Goal: Task Accomplishment & Management: Manage account settings

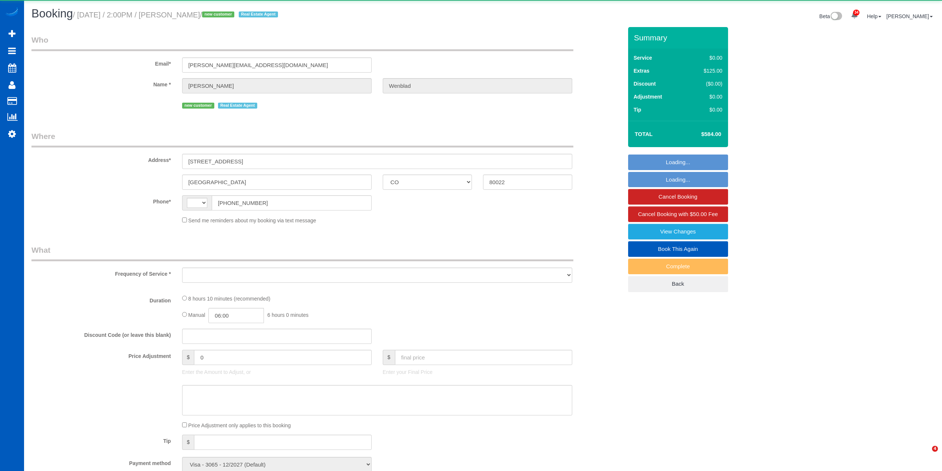
select select "CO"
select select "string:[GEOGRAPHIC_DATA]"
select select "object:602"
select select "199"
select select "1501"
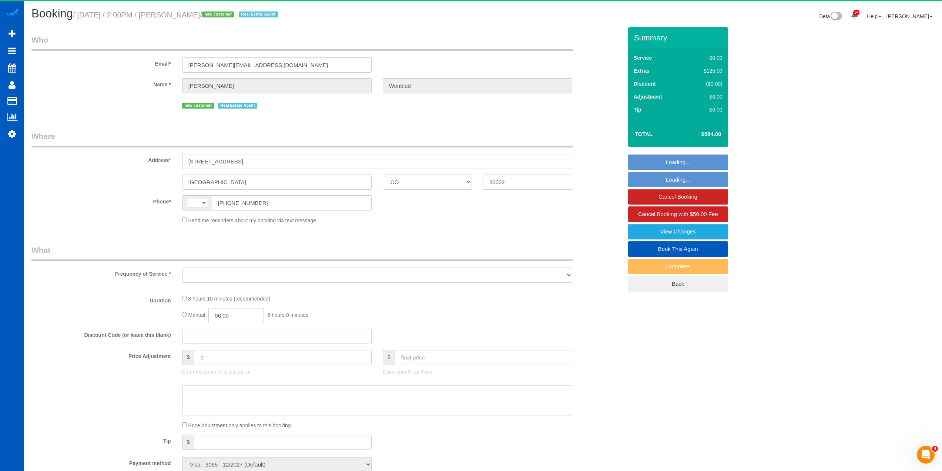
select select "3"
select select "spot1"
select select "number:8"
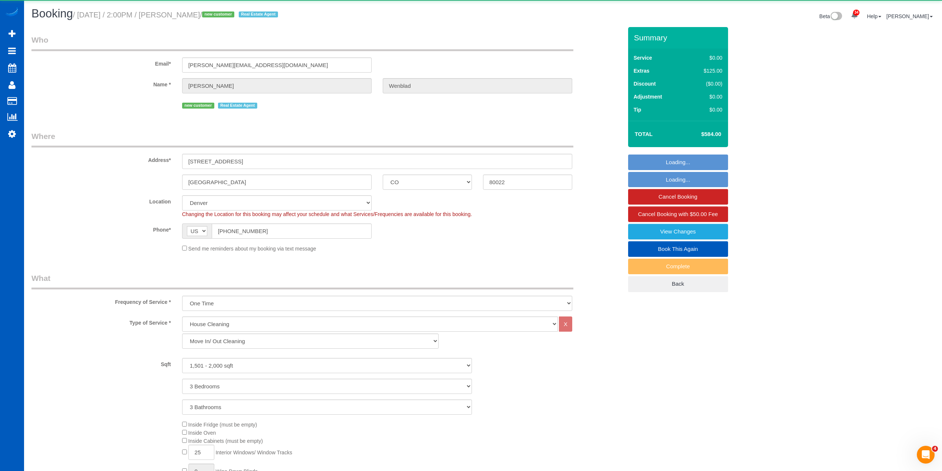
select select "object:1129"
select select "1501"
select select "3"
